Goal: Task Accomplishment & Management: Use online tool/utility

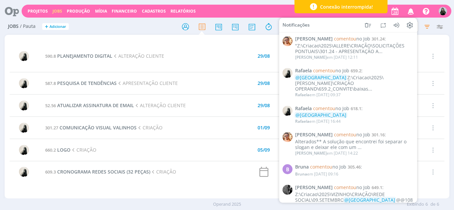
click at [99, 28] on h2 "Jobs / Pauta + Adicionar" at bounding box center [79, 26] width 142 height 14
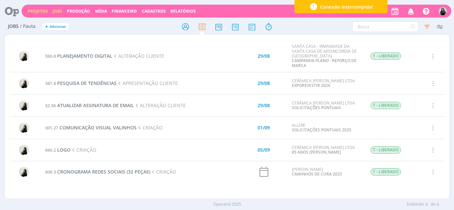
click at [41, 10] on link "Projetos" at bounding box center [38, 11] width 20 height 6
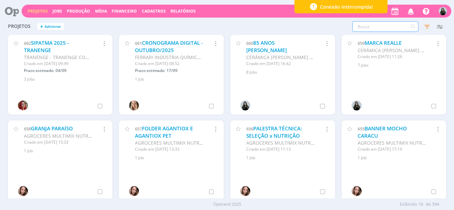
click at [387, 26] on input "text" at bounding box center [385, 26] width 66 height 11
type input "c"
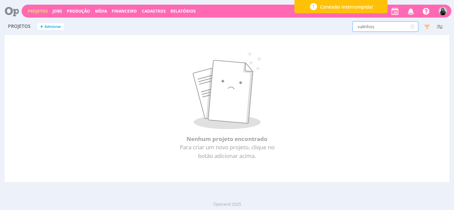
click at [366, 31] on input "valinhos" at bounding box center [385, 26] width 66 height 11
type input "allere"
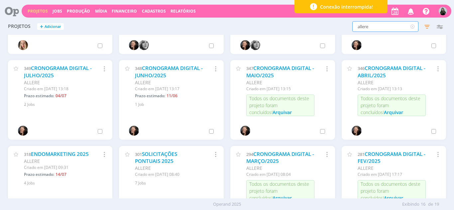
scroll to position [159, 0]
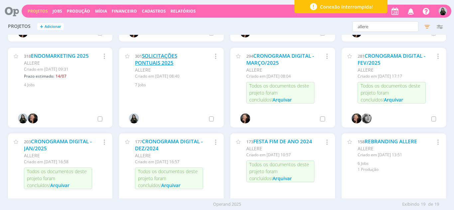
click at [154, 61] on link "SOLICITAÇÕES PONTUAIS 2025" at bounding box center [156, 60] width 42 height 14
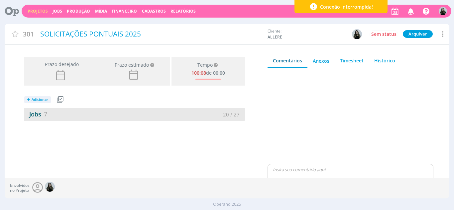
click at [36, 113] on link "Jobs 7" at bounding box center [35, 114] width 23 height 8
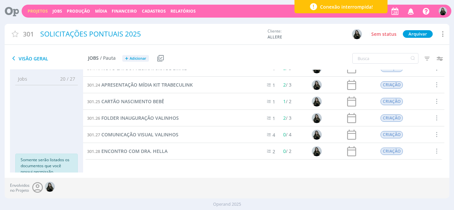
scroll to position [26, 0]
click at [143, 135] on span "COMUNICAÇÃO VISUAL VALINHOS" at bounding box center [139, 135] width 77 height 6
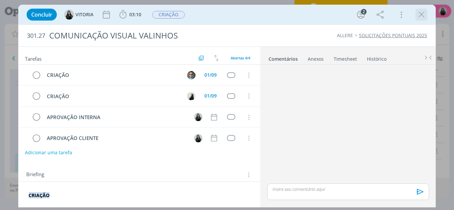
click at [423, 14] on icon "dialog" at bounding box center [422, 15] width 10 height 10
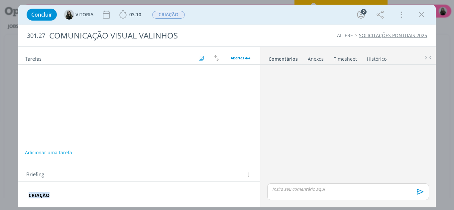
click at [421, 15] on icon "dialog" at bounding box center [422, 15] width 10 height 10
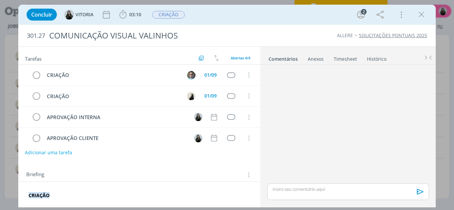
click at [392, 36] on link "SOLICITAÇÕES PONTUAIS 2025" at bounding box center [393, 35] width 68 height 6
click at [384, 35] on link "SOLICITAÇÕES PONTUAIS 2025" at bounding box center [393, 35] width 68 height 6
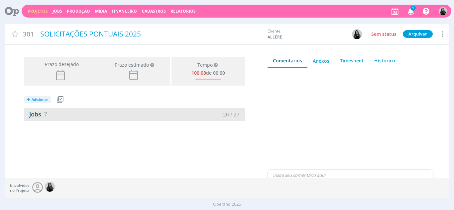
click at [33, 115] on link "Jobs 7" at bounding box center [35, 114] width 23 height 8
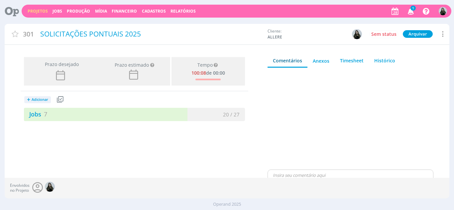
click at [46, 98] on span "Adicionar" at bounding box center [40, 100] width 17 height 4
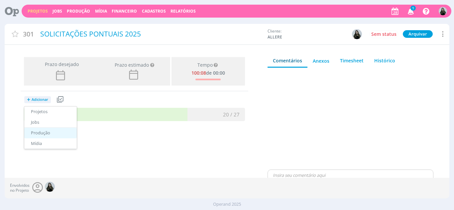
click at [56, 134] on link "Produção" at bounding box center [50, 133] width 53 height 11
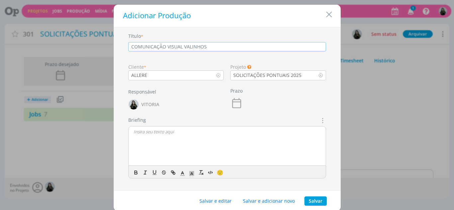
type input "COMUNICAÇÃO VISUAL VALINHOS"
click at [311, 200] on button "Salvar" at bounding box center [316, 201] width 22 height 9
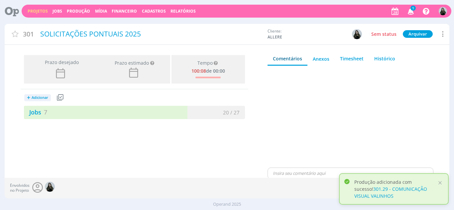
scroll to position [2, 0]
click at [376, 190] on link "301.29 - COMUNICAÇÃO VISUAL VALINHOS" at bounding box center [390, 192] width 73 height 13
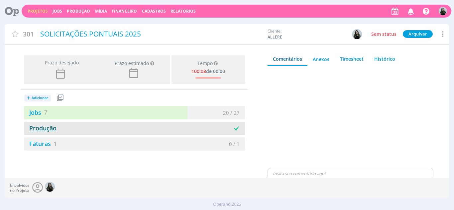
click at [50, 128] on link "Produção" at bounding box center [40, 128] width 33 height 8
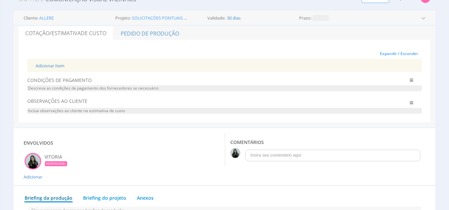
scroll to position [43, 0]
click at [55, 66] on link "Adicionar Item" at bounding box center [50, 66] width 29 height 6
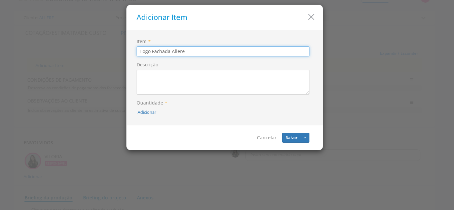
type input "Logo Fachada Allere"
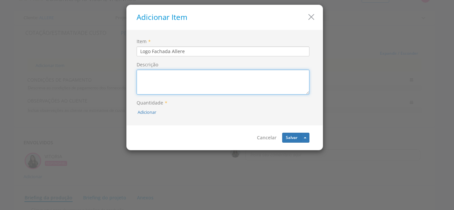
click at [157, 76] on textarea "Descrição" at bounding box center [223, 82] width 173 height 25
click at [175, 73] on textarea "Caixa Alta Aço galvanizado, sem iluminação Ícone cor azul e "allere" branco" at bounding box center [223, 82] width 173 height 25
type textarea "Caixa Alta Aço galvanizado, sem iluminação Ícone cor azul e "allere" branco"
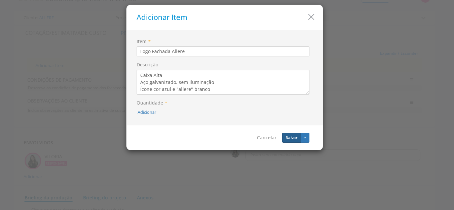
click at [289, 140] on button "Salvar" at bounding box center [291, 138] width 19 height 10
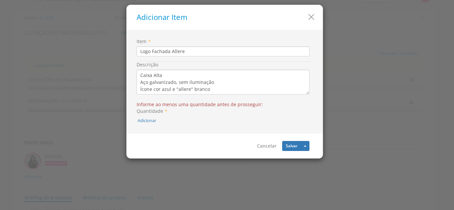
click at [152, 113] on label "Quantidade *" at bounding box center [152, 111] width 31 height 7
click at [151, 111] on label "Quantidade *" at bounding box center [152, 111] width 31 height 7
click at [153, 121] on button "Adicionar" at bounding box center [147, 121] width 19 height 6
type input "1"
click at [154, 107] on icon "submit" at bounding box center [156, 105] width 4 height 4
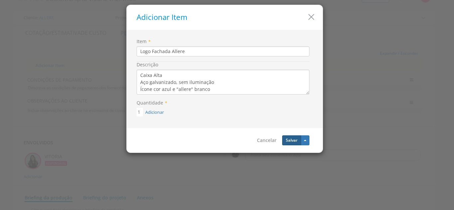
click at [293, 141] on button "Salvar" at bounding box center [291, 141] width 19 height 10
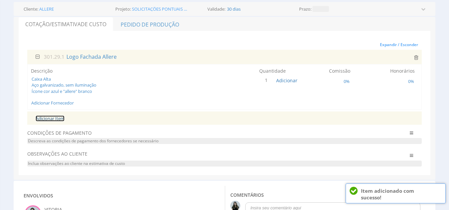
scroll to position [52, 0]
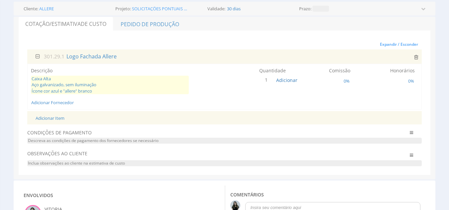
click at [91, 92] on span "Caixa Alta Aço galvanizado, sem iluminação Ícone cor azul e "allere" branco" at bounding box center [110, 85] width 158 height 19
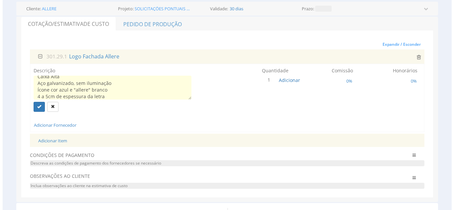
scroll to position [11, 0]
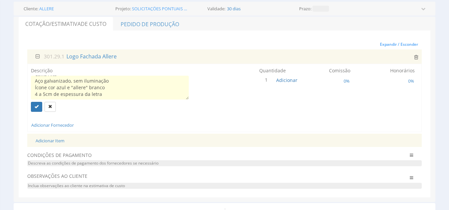
paste textarea "R$ 650,00 de despesas de instalação"
type textarea "Caixa Alta Aço galvanizado, sem iluminação Ícone cor azul e "allere" branco 4 a…"
click at [36, 106] on icon "submit" at bounding box center [37, 107] width 4 height 4
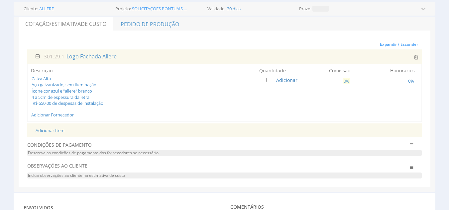
click at [348, 82] on span "0%" at bounding box center [346, 81] width 7 height 6
type input "10"
click at [369, 69] on button "submit" at bounding box center [367, 66] width 11 height 10
click at [59, 115] on link "Adicionar Fornecedor" at bounding box center [52, 115] width 43 height 6
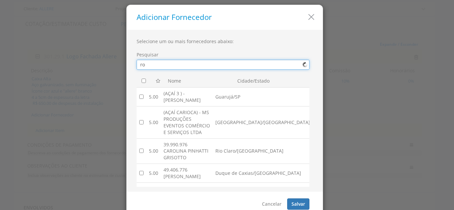
type input "r"
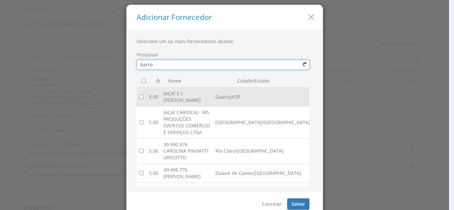
type input "barros"
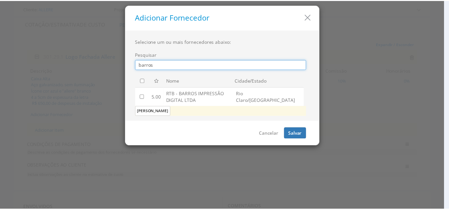
scroll to position [0, 0]
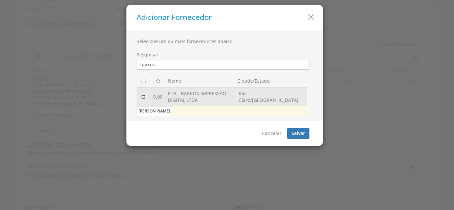
click at [142, 98] on input "checkbox" at bounding box center [143, 97] width 4 height 4
checkbox input "true"
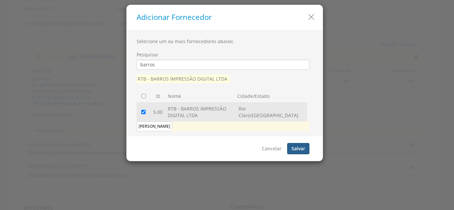
click at [294, 147] on button "Salvar" at bounding box center [298, 148] width 22 height 11
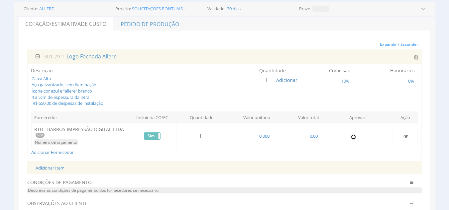
click at [354, 138] on input "radio" at bounding box center [353, 137] width 7 height 7
radio input "true"
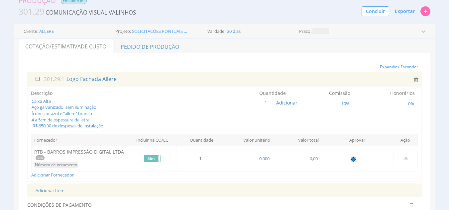
scroll to position [24, 0]
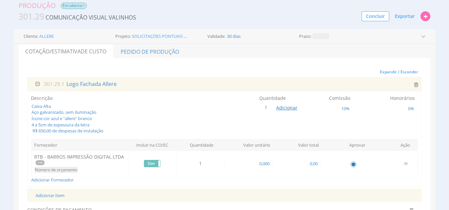
click at [284, 108] on span "Adicionar" at bounding box center [286, 108] width 21 height 6
click at [298, 95] on button "submit" at bounding box center [293, 93] width 11 height 10
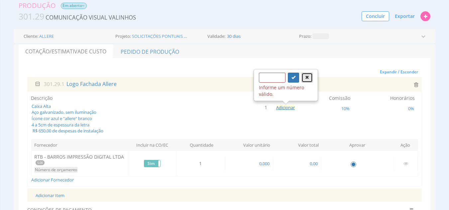
click at [310, 78] on button "button" at bounding box center [307, 78] width 11 height 10
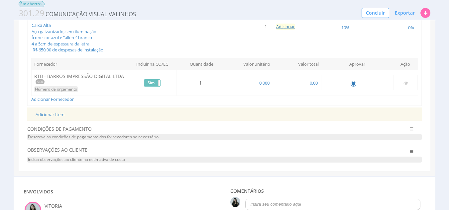
scroll to position [98, 0]
click at [311, 86] on span "0,00" at bounding box center [313, 83] width 9 height 6
paste input "46,3"
type input "4.630,00"
click at [276, 105] on div "Descrição Caixa Alta Aço galvanizado, sem iluminação Ícone cor azul e "allere" …" at bounding box center [224, 59] width 395 height 96
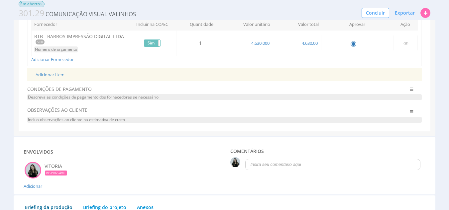
scroll to position [139, 0]
click at [54, 74] on link "Adicionar Item" at bounding box center [50, 74] width 29 height 6
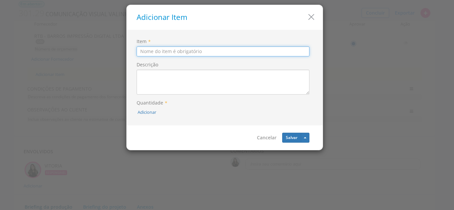
paste input "Corredor 2º andar Dimensões: 3,61 x 3,10m"
drag, startPoint x: 180, startPoint y: 51, endPoint x: 265, endPoint y: 50, distance: 84.8
click at [265, 50] on input "Corredor 2º andar Dimensões: 3,61 x 3,10m" at bounding box center [223, 52] width 173 height 10
type input "Corredor 2º andar"
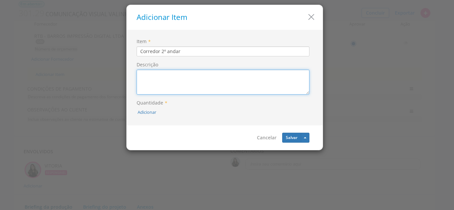
click at [205, 79] on textarea "Descrição" at bounding box center [223, 82] width 173 height 25
paste textarea "Dimensões: 3,61 x 3,10m"
type textarea "Dimensões: 3,61 x 3,10m"
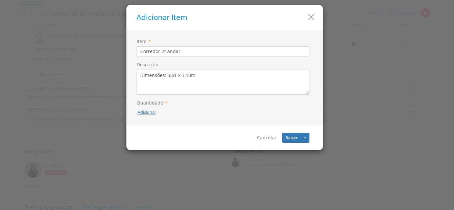
click at [152, 112] on button "Adicionar" at bounding box center [147, 112] width 19 height 6
type input "1"
click at [154, 99] on icon "submit" at bounding box center [155, 97] width 4 height 4
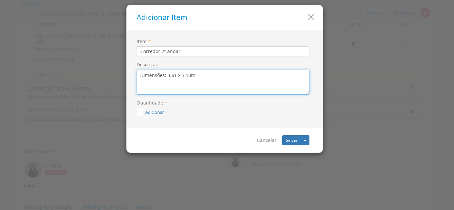
click at [204, 77] on textarea "Dimensões: 3,61 x 3,10m" at bounding box center [223, 82] width 173 height 25
type textarea "Dimensões: 3,61 x 3,10m Adesivo " Nossos Valores""
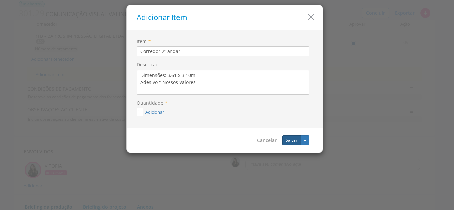
click at [288, 139] on button "Salvar" at bounding box center [291, 141] width 19 height 10
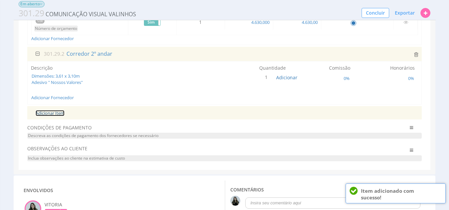
scroll to position [160, 0]
click at [68, 96] on link "Adicionar Fornecedor" at bounding box center [52, 97] width 43 height 6
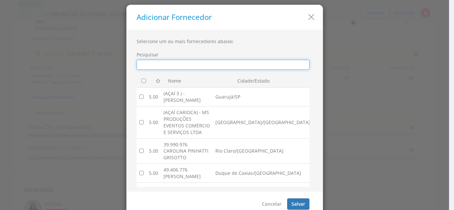
click at [181, 69] on input "Pesquisar" at bounding box center [223, 65] width 173 height 10
type input "barros"
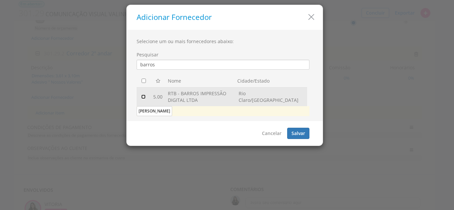
click at [144, 97] on input "checkbox" at bounding box center [143, 97] width 4 height 4
checkbox input "true"
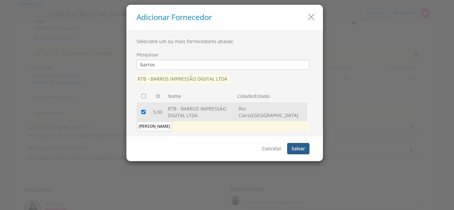
click at [297, 148] on button "Salvar" at bounding box center [298, 148] width 22 height 11
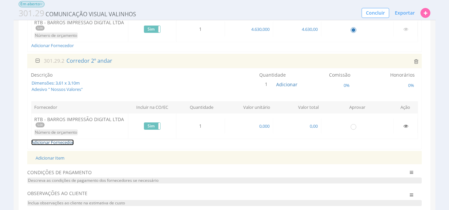
scroll to position [152, 0]
click at [316, 127] on span "0,00" at bounding box center [313, 127] width 9 height 6
type input "1.116,00"
click at [354, 126] on input "radio" at bounding box center [353, 127] width 7 height 7
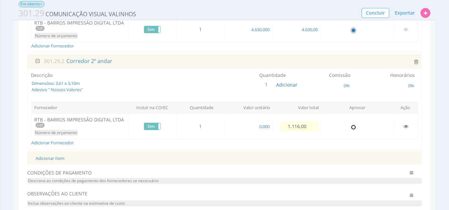
radio input "true"
click at [346, 84] on span "0%" at bounding box center [346, 86] width 7 height 6
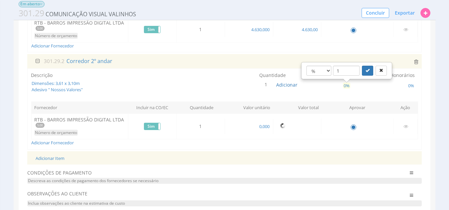
type input "10"
click at [366, 70] on icon "submit" at bounding box center [368, 70] width 4 height 4
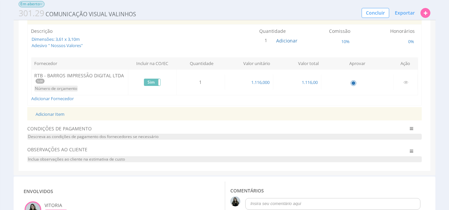
scroll to position [197, 0]
click at [51, 116] on link "Adicionar Item" at bounding box center [50, 114] width 29 height 6
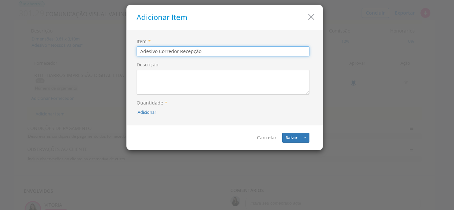
type input "Adesivo Corredor Recepção"
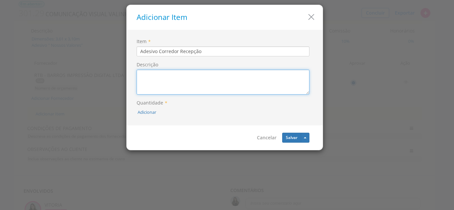
click at [173, 82] on textarea "Descrição" at bounding box center [223, 82] width 173 height 25
paste textarea "(presença Allere) Dimensões: 3m de largura X 3,10m de altura"
type textarea "(presença Allere) Dimensões: 3m de largura X 3,10m de altura"
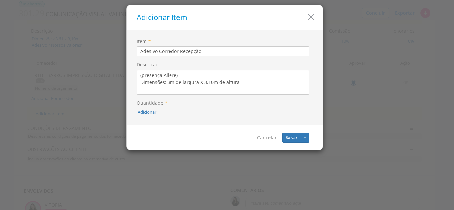
click at [152, 113] on button "Adicionar" at bounding box center [147, 112] width 19 height 6
type input "1"
click at [155, 94] on button "submit" at bounding box center [154, 97] width 11 height 10
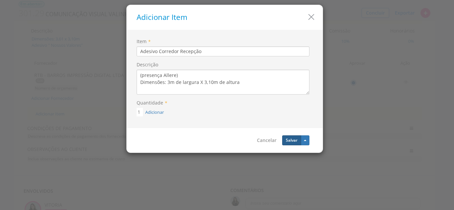
click at [295, 141] on button "Salvar" at bounding box center [291, 141] width 19 height 10
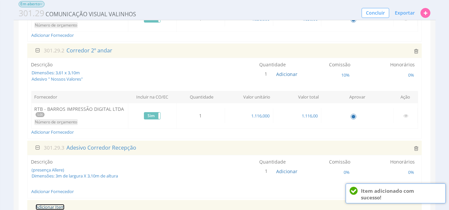
scroll to position [163, 0]
click at [66, 53] on span "Corredor 2º andar" at bounding box center [89, 50] width 47 height 7
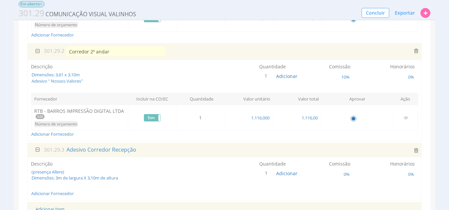
click at [66, 53] on input "Corredor 2º andar" at bounding box center [116, 52] width 100 height 10
type input "[PERSON_NAME] 2º andar"
click at [120, 67] on div "Descrição Dimensões: 3,61 x 3,10m Adesivo " Nossos Valores"" at bounding box center [110, 68] width 158 height 8
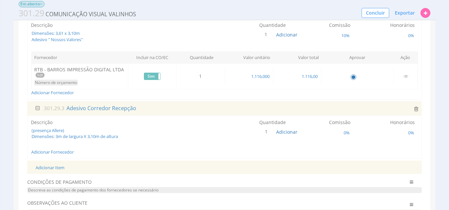
scroll to position [242, 0]
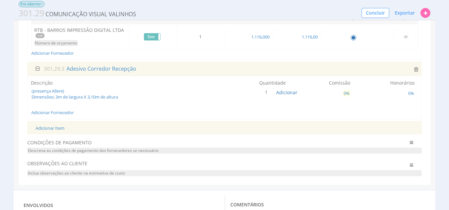
click at [347, 94] on span "0%" at bounding box center [346, 93] width 7 height 6
type input "10"
click at [369, 76] on icon "submit" at bounding box center [368, 78] width 4 height 4
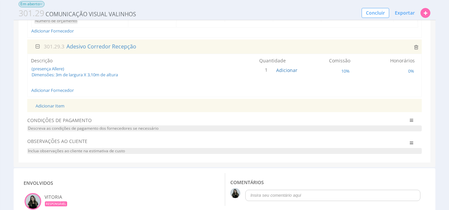
scroll to position [271, 0]
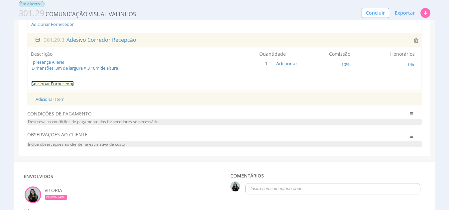
click at [52, 83] on link "Adicionar Fornecedor" at bounding box center [52, 84] width 43 height 6
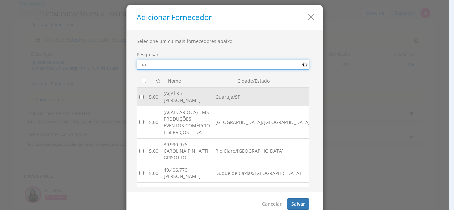
type input "barros"
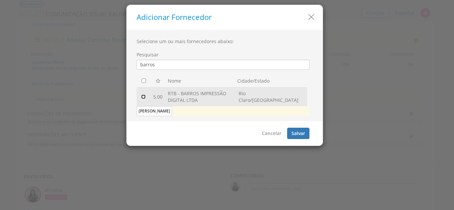
click at [143, 97] on input "checkbox" at bounding box center [143, 97] width 4 height 4
checkbox input "true"
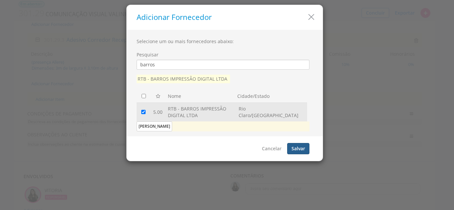
click at [295, 149] on button "Salvar" at bounding box center [298, 148] width 22 height 11
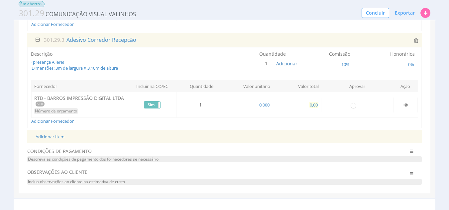
click at [314, 107] on span "0,00" at bounding box center [313, 105] width 9 height 6
type input "930,00"
click at [354, 107] on input "radio" at bounding box center [353, 105] width 7 height 7
radio input "true"
click at [319, 118] on div "Adicionar Fornecedor" at bounding box center [224, 121] width 387 height 7
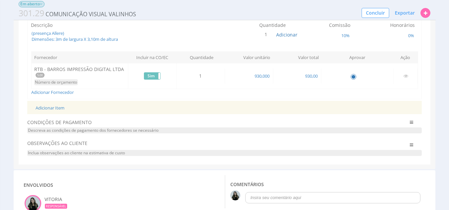
scroll to position [300, 0]
click at [57, 107] on link "Adicionar Item" at bounding box center [50, 108] width 29 height 6
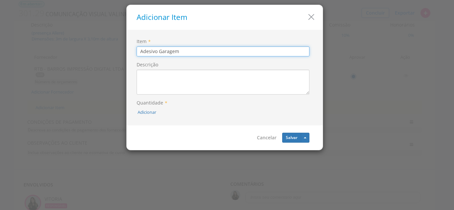
type input "Adesivo Garagem"
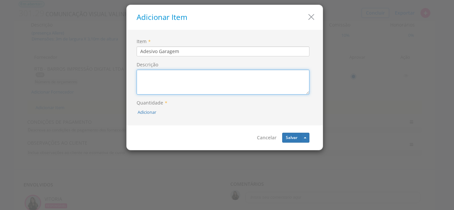
click at [144, 77] on textarea "Descrição" at bounding box center [223, 82] width 173 height 25
paste textarea "Dimensões: 4,69 m de largura x 10m de altura"
type textarea "Dimensões: 4,69 m de largura x 10m de altura"
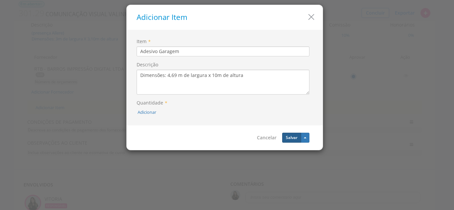
click at [297, 137] on button "Salvar" at bounding box center [291, 138] width 19 height 10
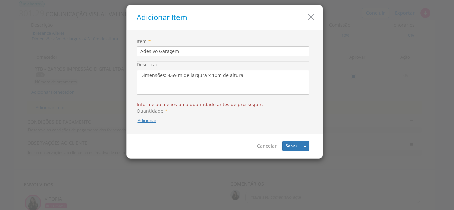
click at [151, 120] on button "Adicionar" at bounding box center [147, 121] width 19 height 6
type input "1"
click at [154, 104] on icon "submit" at bounding box center [155, 105] width 4 height 4
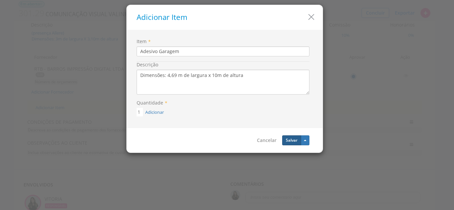
click at [292, 137] on button "Salvar" at bounding box center [291, 141] width 19 height 10
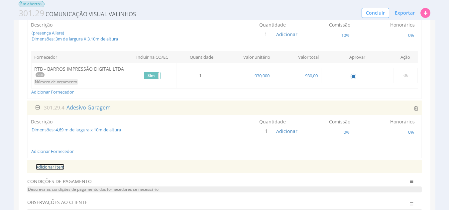
scroll to position [345, 0]
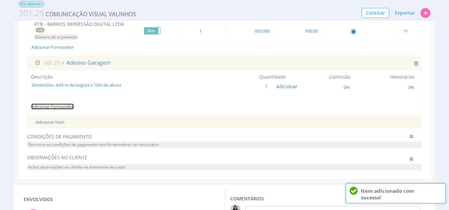
click at [55, 107] on link "Adicionar Fornecedor" at bounding box center [52, 107] width 43 height 6
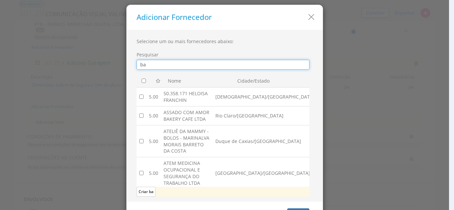
type input "barros"
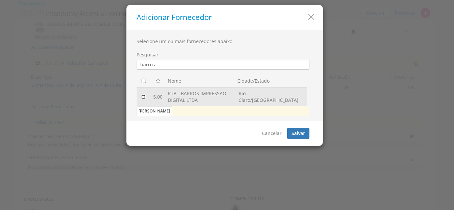
click at [144, 97] on input "checkbox" at bounding box center [143, 97] width 4 height 4
checkbox input "true"
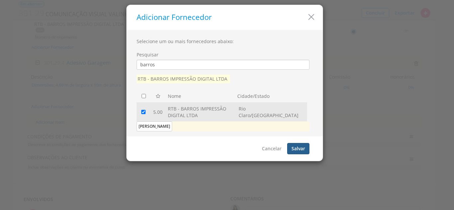
click at [299, 145] on button "Salvar" at bounding box center [298, 148] width 22 height 11
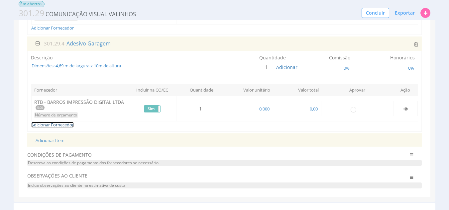
scroll to position [366, 0]
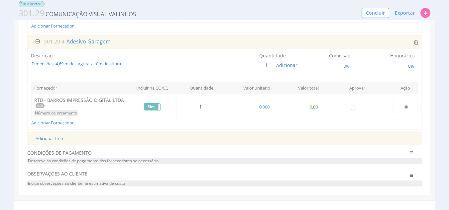
click at [314, 109] on span "0,00" at bounding box center [313, 107] width 9 height 6
type input "742,00"
click at [353, 109] on input "radio" at bounding box center [353, 107] width 7 height 7
radio input "true"
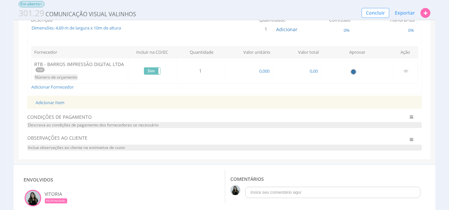
scroll to position [402, 0]
click at [57, 104] on link "Adicionar Item" at bounding box center [50, 102] width 29 height 6
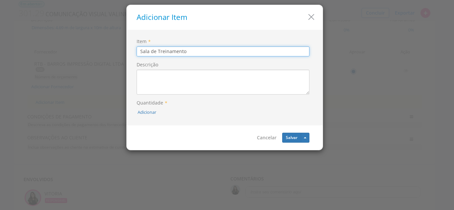
type input "Sala de Treinamento"
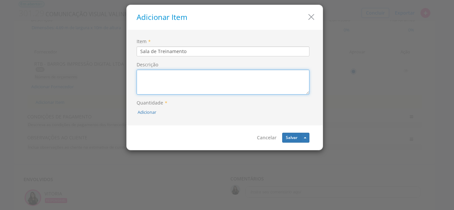
click at [141, 76] on textarea "Descrição" at bounding box center [223, 82] width 173 height 25
paste textarea "Dimensões: 5,35m x 3,06m"
type textarea "Dimensões: 5,35m x 3,06m"
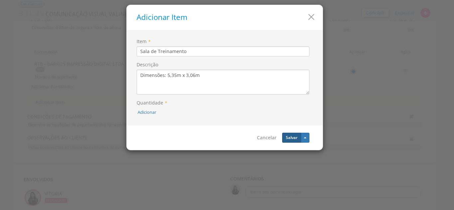
click at [295, 138] on button "Salvar" at bounding box center [291, 138] width 19 height 10
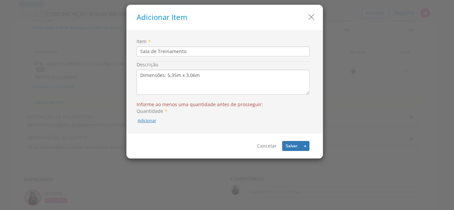
click at [152, 120] on button "Adicionar" at bounding box center [147, 121] width 19 height 6
type input "1"
click at [154, 106] on icon "submit" at bounding box center [155, 105] width 4 height 4
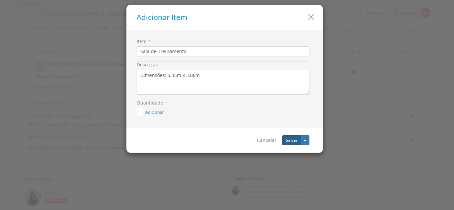
click at [288, 140] on button "Salvar" at bounding box center [291, 141] width 19 height 10
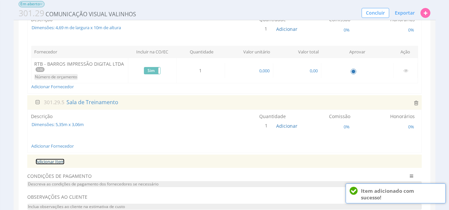
scroll to position [433, 0]
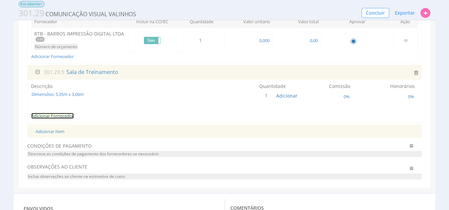
click at [64, 119] on link "Adicionar Fornecedor" at bounding box center [52, 116] width 43 height 6
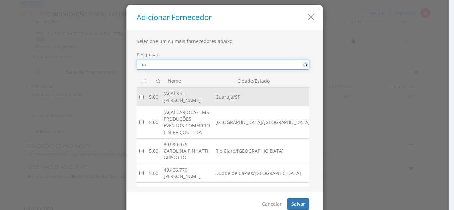
type input "barros"
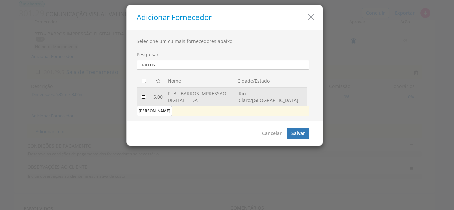
click at [142, 98] on input "checkbox" at bounding box center [143, 97] width 4 height 4
checkbox input "true"
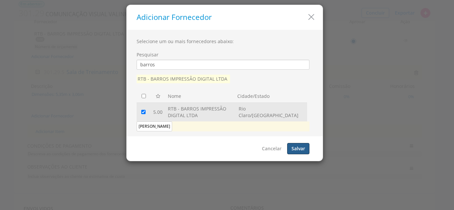
click at [289, 149] on button "Salvar" at bounding box center [298, 148] width 22 height 11
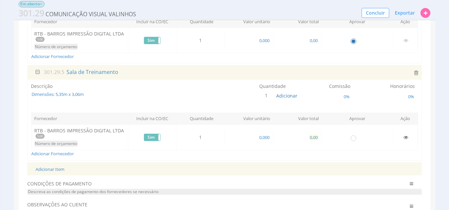
click at [317, 136] on span "0,00" at bounding box center [313, 138] width 9 height 6
type input "1.637,00"
click at [353, 141] on input "radio" at bounding box center [353, 138] width 7 height 7
radio input "true"
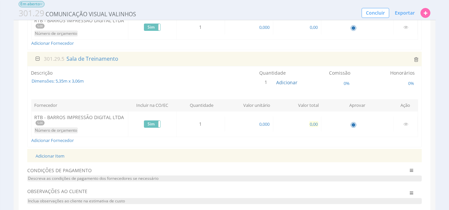
click at [317, 124] on span "0,00" at bounding box center [313, 124] width 9 height 6
type input "1.637,00"
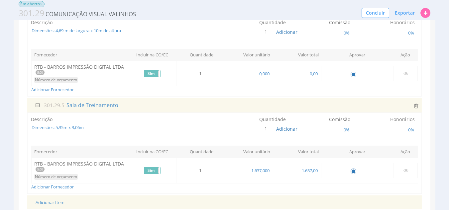
scroll to position [399, 0]
click at [312, 75] on span "0,00" at bounding box center [313, 74] width 9 height 6
type input "742,00"
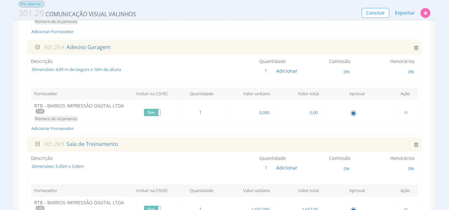
scroll to position [360, 0]
click at [314, 115] on span "0,00" at bounding box center [313, 113] width 9 height 6
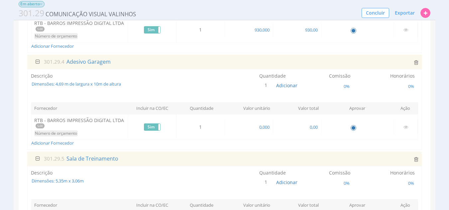
scroll to position [345, 0]
click at [313, 128] on span "0,00" at bounding box center [313, 128] width 9 height 6
type input "742,00"
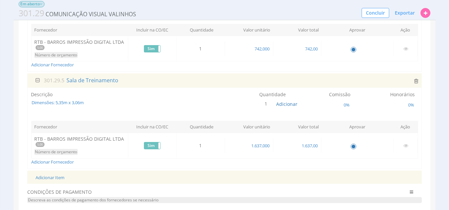
scroll to position [425, 0]
click at [346, 106] on span "0%" at bounding box center [346, 105] width 7 height 6
type input "10"
click at [372, 95] on button "submit" at bounding box center [367, 90] width 11 height 10
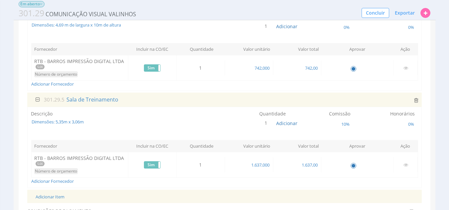
scroll to position [386, 0]
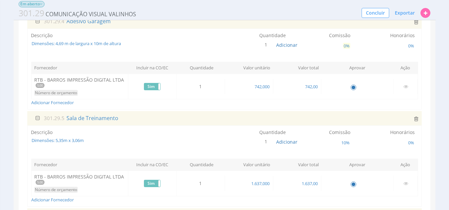
click at [346, 48] on span "0%" at bounding box center [346, 46] width 7 height 6
type input "10"
click at [367, 30] on icon "submit" at bounding box center [368, 31] width 4 height 4
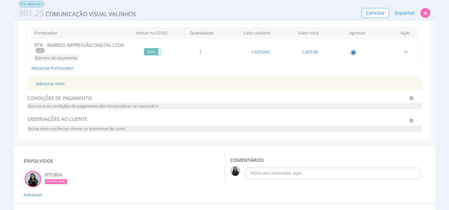
scroll to position [529, 0]
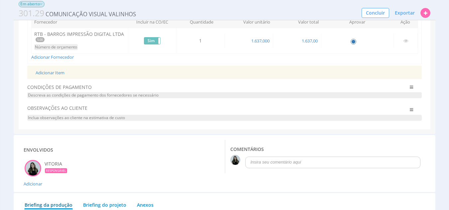
click at [164, 95] on span "Descreva as condições de pagamento dos fornecedores se necessário" at bounding box center [224, 95] width 395 height 6
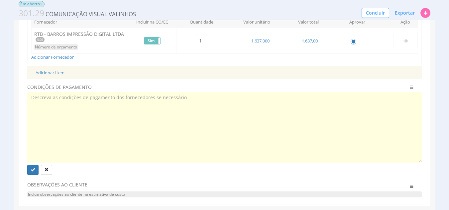
click at [164, 95] on textarea at bounding box center [224, 127] width 395 height 70
type textarea "A"
type textarea "C"
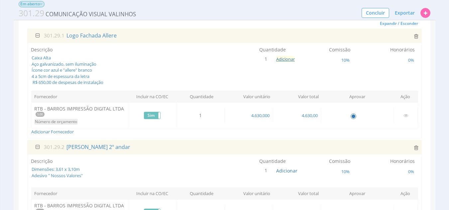
scroll to position [0, 0]
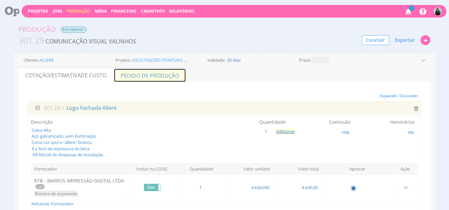
click at [154, 79] on link "Pedido de Produção" at bounding box center [150, 75] width 72 height 14
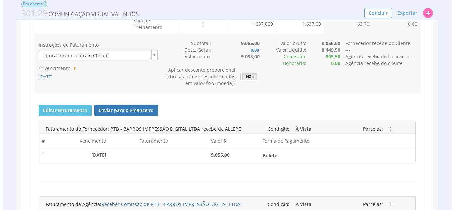
scroll to position [180, 0]
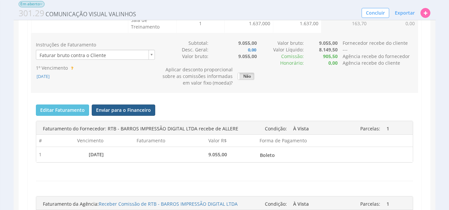
click at [116, 109] on button "Enviar para o Financeiro" at bounding box center [124, 110] width 64 height 11
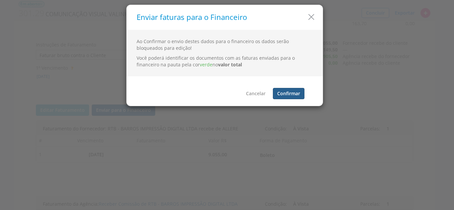
click at [283, 95] on button "Confirmar" at bounding box center [289, 93] width 32 height 11
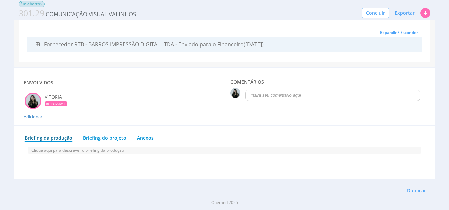
scroll to position [0, 0]
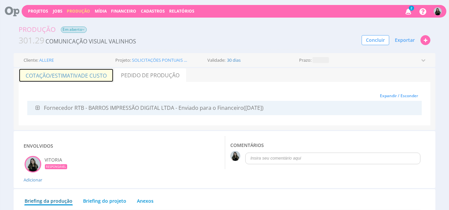
click at [90, 73] on span "de Custo" at bounding box center [94, 75] width 26 height 7
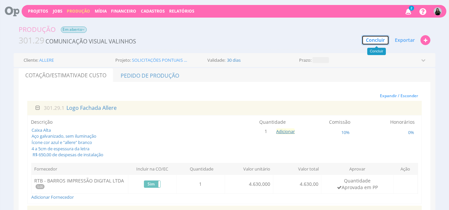
click at [371, 42] on button "Concluir" at bounding box center [376, 40] width 28 height 10
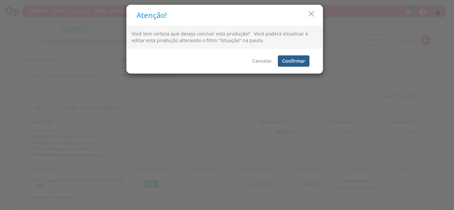
click at [303, 61] on button "Confirmar" at bounding box center [294, 61] width 32 height 11
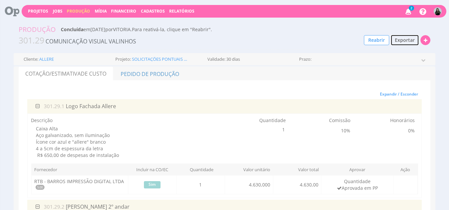
click at [405, 39] on span "Exportar" at bounding box center [405, 40] width 20 height 6
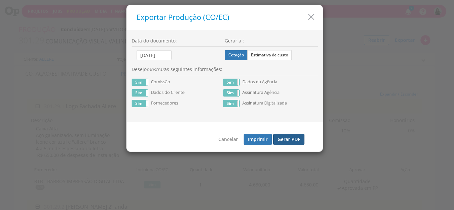
click at [280, 140] on button "Gerar PDF" at bounding box center [288, 139] width 31 height 11
click at [312, 18] on icon "button" at bounding box center [312, 17] width 10 height 10
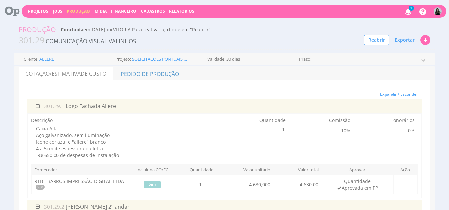
click at [410, 10] on icon at bounding box center [408, 11] width 9 height 11
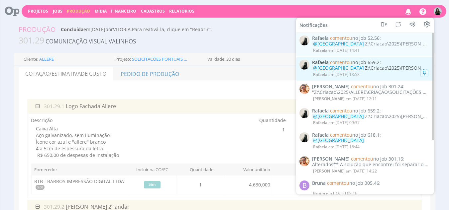
click at [349, 73] on span "em 28/08 às 13:58" at bounding box center [344, 75] width 31 height 6
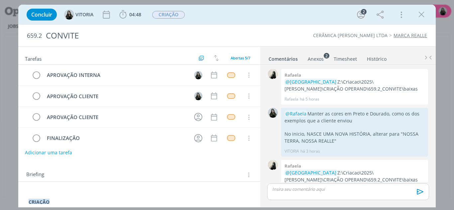
scroll to position [15, 0]
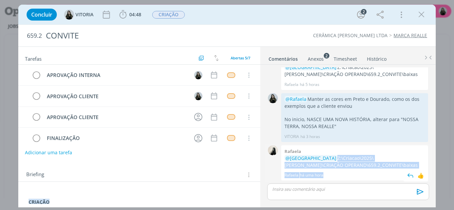
drag, startPoint x: 309, startPoint y: 158, endPoint x: 362, endPoint y: 169, distance: 54.6
click at [362, 169] on div "Rafaela @VITORIA Z:\Criacao\2025\CARMELO FIOR\CRIAÇÃO OPERAND\659.2_CONVITE\bai…" at bounding box center [354, 164] width 147 height 36
click at [359, 167] on p "@VITORIA Z:\Criacao\2025\CARMELO FIOR\CRIAÇÃO OPERAND\659.2_CONVITE\baixas" at bounding box center [355, 162] width 140 height 14
drag, startPoint x: 359, startPoint y: 167, endPoint x: 309, endPoint y: 158, distance: 51.1
click at [309, 158] on p "@VITORIA Z:\Criacao\2025\CARMELO FIOR\CRIAÇÃO OPERAND\659.2_CONVITE\baixas" at bounding box center [355, 162] width 140 height 14
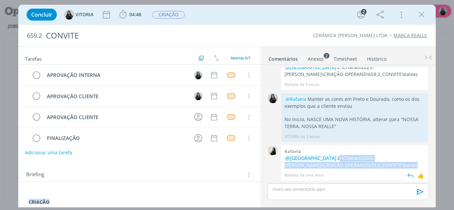
copy p "Z:\Criacao\2025\CARMELO FIOR\CRIAÇÃO OPERAND\659.2_CONVITE\baixas"
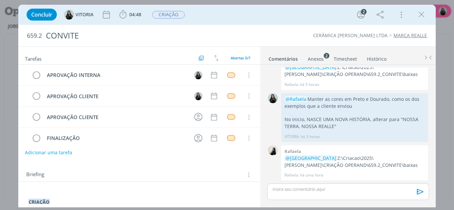
click at [19, 60] on div "Tarefas Usar Job de template Criar template a partir deste job Visualizar Templ…" at bounding box center [139, 56] width 242 height 18
click at [423, 15] on icon "dialog" at bounding box center [422, 15] width 10 height 10
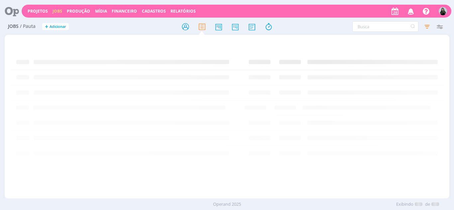
click at [406, 11] on icon "button" at bounding box center [411, 10] width 12 height 11
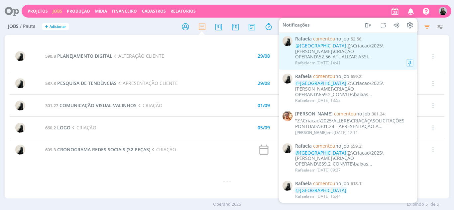
click at [368, 51] on div "@VITORIA Z:\Criacao\2025\CARMELO FIOR\CRIAÇÃO OPERAND\52.56_ATUALIZAR ASSI..." at bounding box center [354, 51] width 118 height 17
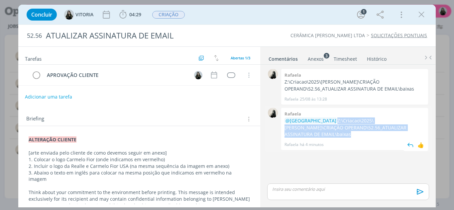
drag, startPoint x: 309, startPoint y: 122, endPoint x: 418, endPoint y: 131, distance: 110.1
click at [418, 131] on p "@VITORIA Z:\Criacao\2025\CARMELO FIOR\CRIAÇÃO OPERAND\52.56_ATUALIZAR ASSINATUR…" at bounding box center [355, 128] width 140 height 20
copy p "Z:\Criacao\2025\CARMELO FIOR\CRIAÇÃO OPERAND\52.56_ATUALIZAR ASSINATURA DE EMAI…"
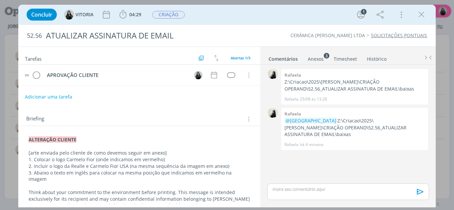
click at [31, 82] on tr "APROVAÇÃO CLIENTE Cancelar" at bounding box center [139, 75] width 242 height 21
click at [422, 14] on icon "dialog" at bounding box center [422, 15] width 10 height 10
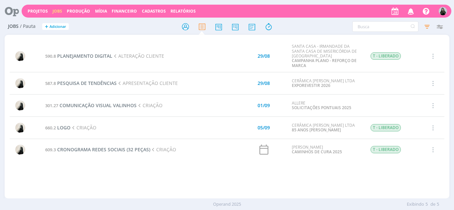
click at [407, 13] on icon "button" at bounding box center [411, 10] width 12 height 11
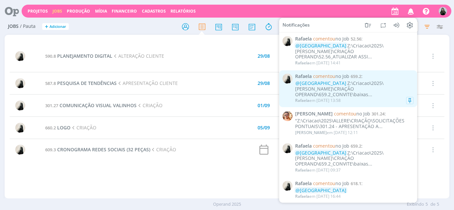
click at [348, 81] on div "@VITORIA Z:\Criacao\2025\CARMELO FIOR\CRIAÇÃO OPERAND\659.2_CONVITE\baixas..." at bounding box center [354, 89] width 118 height 17
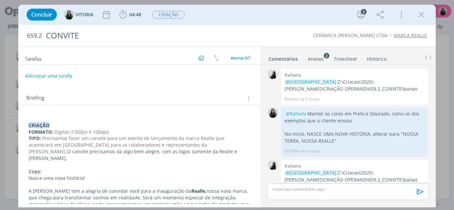
scroll to position [15, 0]
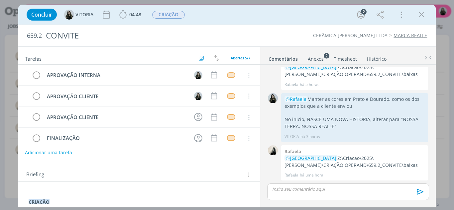
click at [278, 194] on div "dialog" at bounding box center [348, 192] width 162 height 17
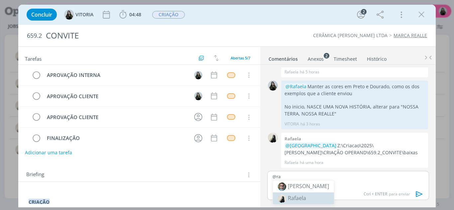
click at [282, 196] on img at bounding box center [282, 199] width 8 height 8
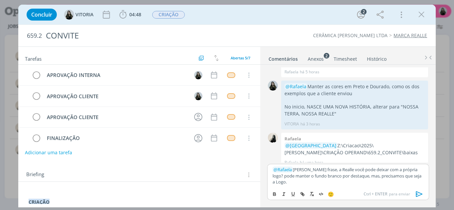
click at [320, 177] on p "﻿ @ Rafaela ﻿ Nesta frase, a Realle você pode deixar com a própria logo? pode m…" at bounding box center [348, 176] width 151 height 18
drag, startPoint x: 324, startPoint y: 178, endPoint x: 316, endPoint y: 179, distance: 8.0
click at [316, 179] on p "﻿ @ Rafaela ﻿ Nesta frase "nossa terra, nossa realle" o logo Realle você pode d…" at bounding box center [348, 176] width 151 height 18
click at [327, 179] on p "﻿ @ Rafaela ﻿ Nesta frase "nossa terra, nossa realle" o logo Realle você pode d…" at bounding box center [348, 176] width 151 height 18
click at [326, 178] on p "﻿ @ Rafaela ﻿ Nesta frase "nossa terra, nossa realle" o logo Realle você pode d…" at bounding box center [348, 176] width 151 height 18
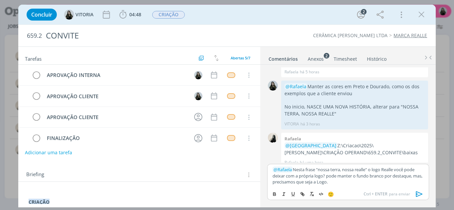
click at [357, 185] on p "﻿ @ Rafaela ﻿ Nesta frase "nossa terra, nossa realle" o logo Realle você pode d…" at bounding box center [348, 176] width 151 height 18
click at [388, 177] on p "﻿ @ Rafaela ﻿ Nesta frase "nossa terra, nossa realle" o logo Realle você pode d…" at bounding box center [348, 176] width 151 height 18
click at [283, 184] on p "﻿ @ Rafaela ﻿ Nesta frase "nossa terra, nossa realle" o logo Realle você pode d…" at bounding box center [348, 176] width 151 height 18
click at [349, 184] on p "﻿ @ Rafaela ﻿ Nesta frase "nossa terra, nossa realle" o logo Realle você pode d…" at bounding box center [348, 176] width 151 height 18
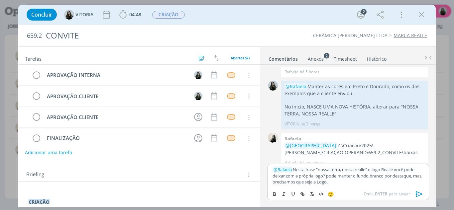
click at [327, 183] on p "﻿ @ Rafaela ﻿ Nesta frase "nossa terra, nossa realle" o logo Realle você pode d…" at bounding box center [348, 176] width 151 height 18
click at [355, 183] on p "﻿ @ Rafaela ﻿ Nesta frase "nossa terra, nossa realle" o logo Realle você pode d…" at bounding box center [348, 176] width 151 height 18
click at [325, 174] on p "﻿ @ Rafaela ﻿ Nesta frase "nossa terra, nossa realle" o logo Realle você pode d…" at bounding box center [348, 176] width 151 height 18
click at [420, 197] on icon "dialog" at bounding box center [420, 195] width 10 height 10
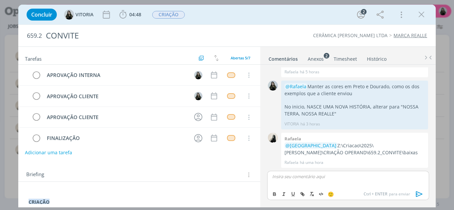
scroll to position [66, 0]
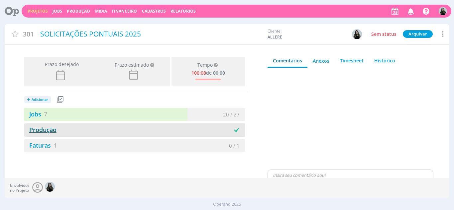
click at [54, 129] on link "Produção" at bounding box center [40, 130] width 33 height 8
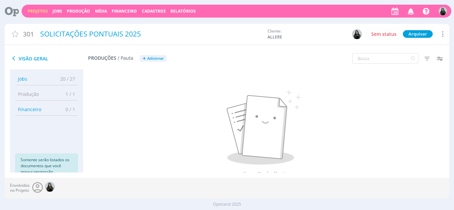
click at [30, 95] on span "Produção" at bounding box center [28, 94] width 21 height 7
click at [429, 57] on icon "button" at bounding box center [427, 59] width 12 height 12
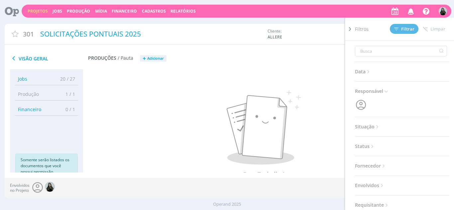
click at [363, 153] on div "Data Personalizado a Responsável Situação Abertos Concluídos Cancelados Status …" at bounding box center [402, 128] width 94 height 175
click at [363, 149] on span "Status" at bounding box center [365, 146] width 20 height 9
click at [328, 58] on div "Filtros Filtrar Limpar Data Personalizado a Responsável Situação Abertos Conclu…" at bounding box center [375, 59] width 148 height 17
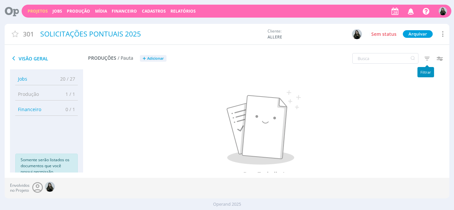
click at [426, 60] on icon "button" at bounding box center [427, 59] width 12 height 12
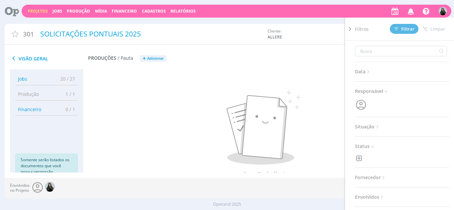
click at [374, 124] on span "Situação" at bounding box center [367, 127] width 25 height 9
click at [400, 144] on span at bounding box center [398, 145] width 13 height 7
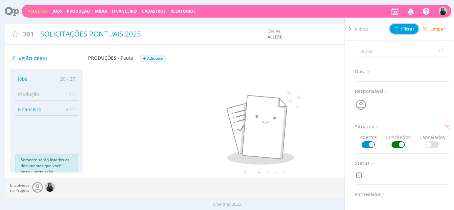
click at [405, 27] on span "Filtrar" at bounding box center [404, 29] width 20 height 4
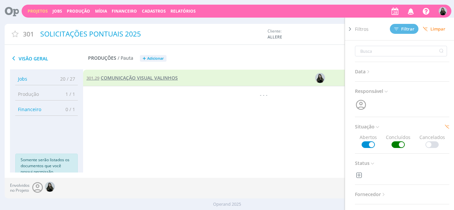
click at [156, 80] on span "COMUNICAÇÃO VISUAL VALINHOS" at bounding box center [139, 78] width 77 height 6
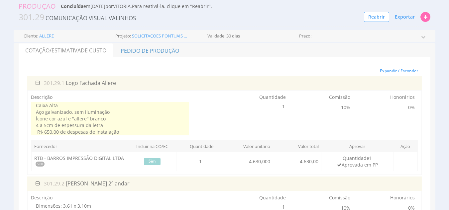
scroll to position [36, 0]
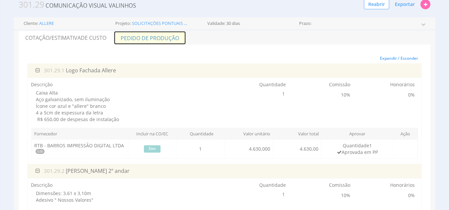
click at [149, 31] on link "Pedido de Produção" at bounding box center [150, 38] width 72 height 14
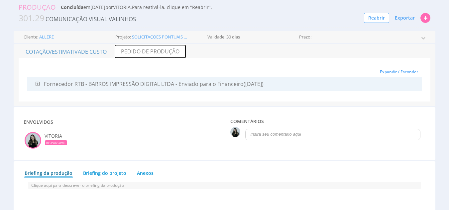
scroll to position [22, 0]
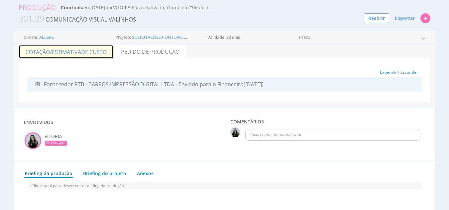
click at [85, 56] on span "de Custo" at bounding box center [94, 52] width 26 height 7
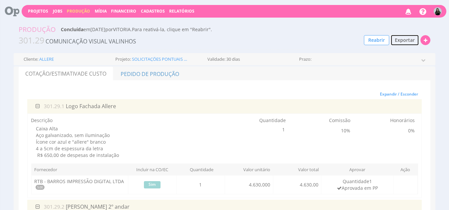
click at [403, 38] on span "Exportar" at bounding box center [405, 40] width 20 height 6
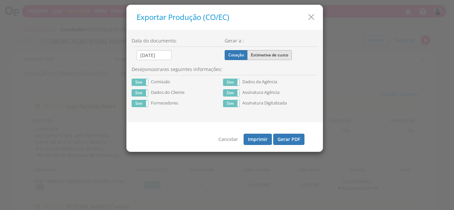
click at [265, 58] on label "Estimativa de custo" at bounding box center [269, 55] width 45 height 10
click at [0, 0] on input "Estimativa de custo" at bounding box center [0, 0] width 0 height 0
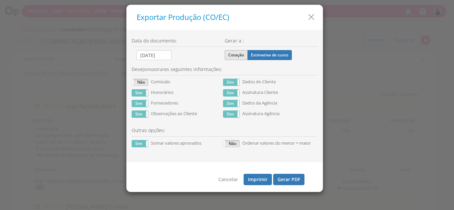
click at [239, 59] on label "Cotação" at bounding box center [236, 55] width 23 height 10
click at [0, 0] on input "Cotação" at bounding box center [0, 0] width 0 height 0
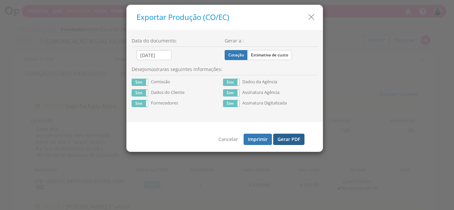
click at [282, 141] on button "Gerar PDF" at bounding box center [288, 139] width 31 height 11
click at [314, 16] on icon "button" at bounding box center [312, 17] width 10 height 10
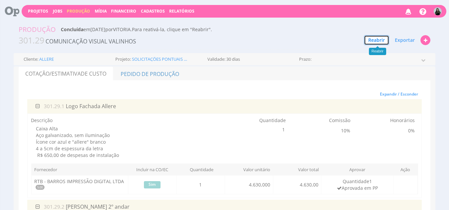
click at [376, 43] on button "Reabrir" at bounding box center [376, 40] width 25 height 10
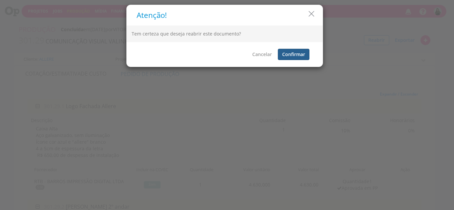
click at [301, 55] on button "Confirmar" at bounding box center [294, 54] width 32 height 11
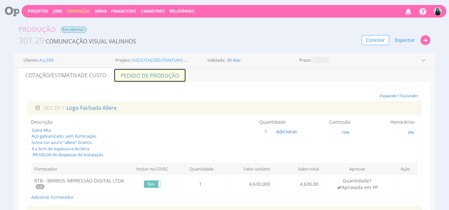
click at [151, 78] on link "Pedido de Produção" at bounding box center [150, 75] width 72 height 14
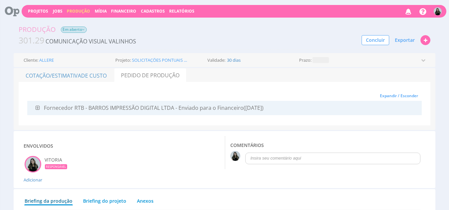
click at [74, 107] on div "Fornecedor RTB - BARROS IMPRESSÃO DIGITAL LTDA - Enviado para o Financeiro ([DA…" at bounding box center [225, 108] width 388 height 8
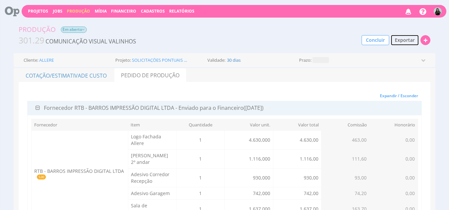
click at [406, 39] on span "Exportar" at bounding box center [405, 40] width 20 height 6
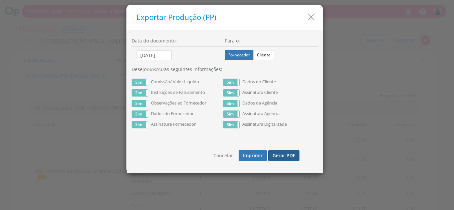
click at [278, 154] on button "Gerar PDF" at bounding box center [283, 155] width 31 height 11
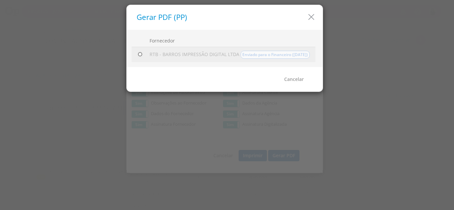
click at [142, 58] on input "radio" at bounding box center [140, 54] width 7 height 7
radio input "true"
click at [297, 82] on link "Gerar PDF" at bounding box center [293, 79] width 31 height 11
click at [309, 21] on icon "button" at bounding box center [312, 17] width 10 height 10
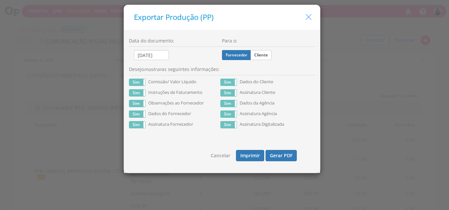
click at [309, 18] on icon "button" at bounding box center [309, 17] width 10 height 10
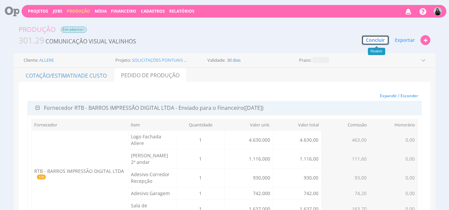
click at [374, 42] on button "Concluir" at bounding box center [376, 40] width 28 height 10
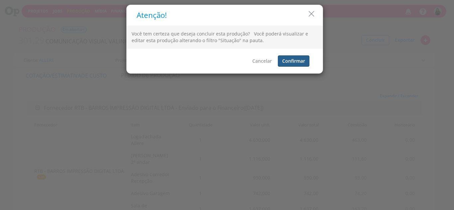
click at [297, 64] on button "Confirmar" at bounding box center [294, 61] width 32 height 11
